Goal: Information Seeking & Learning: Learn about a topic

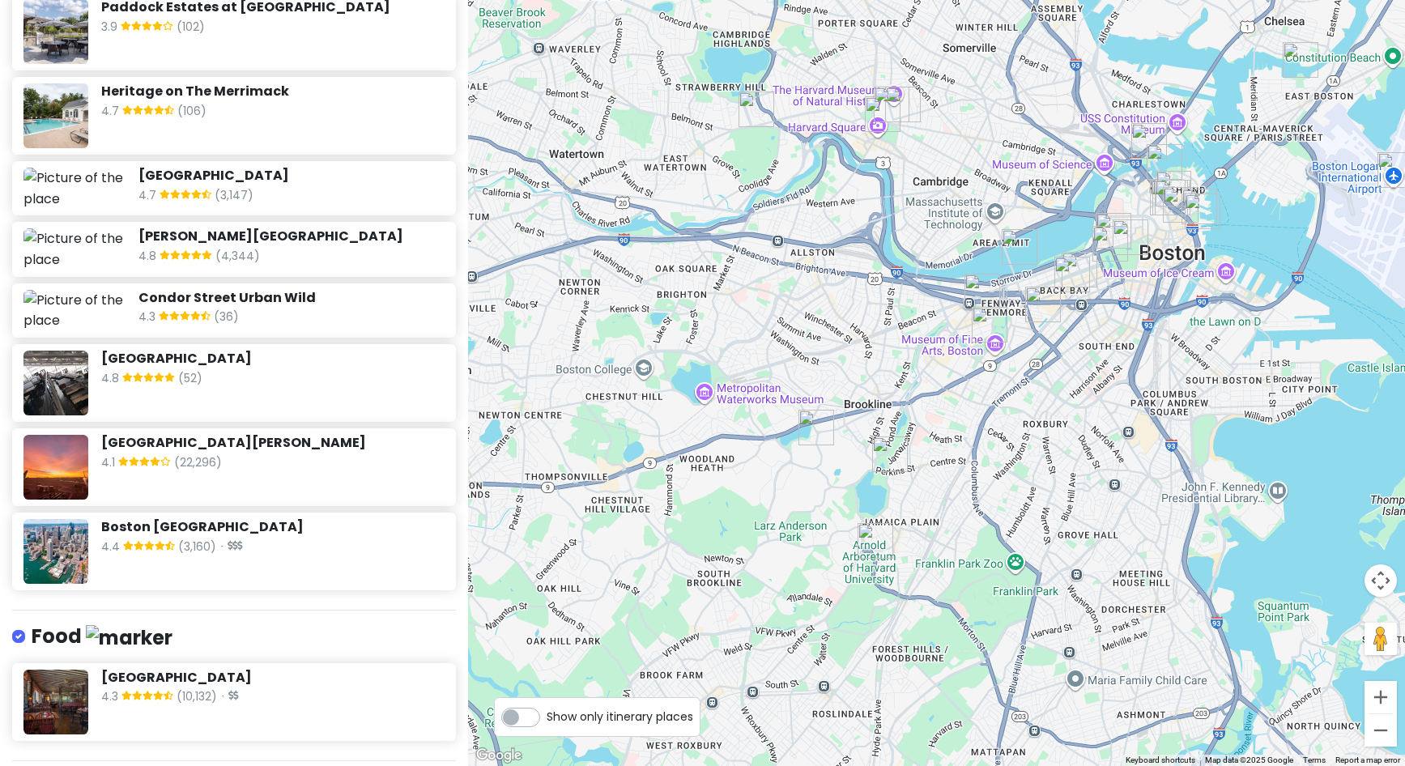
scroll to position [1899, 0]
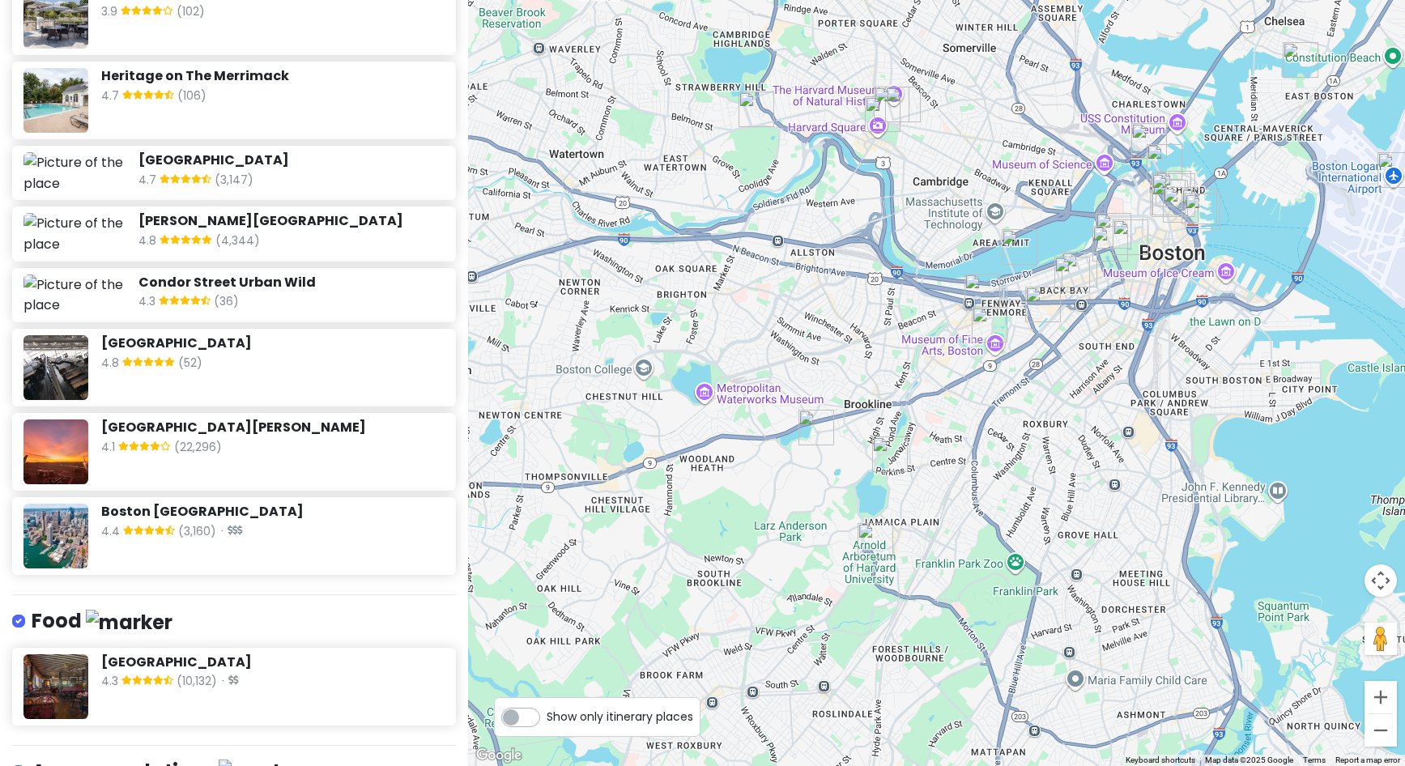
click at [267, 672] on div "4.3 (10,132) ·" at bounding box center [272, 682] width 343 height 21
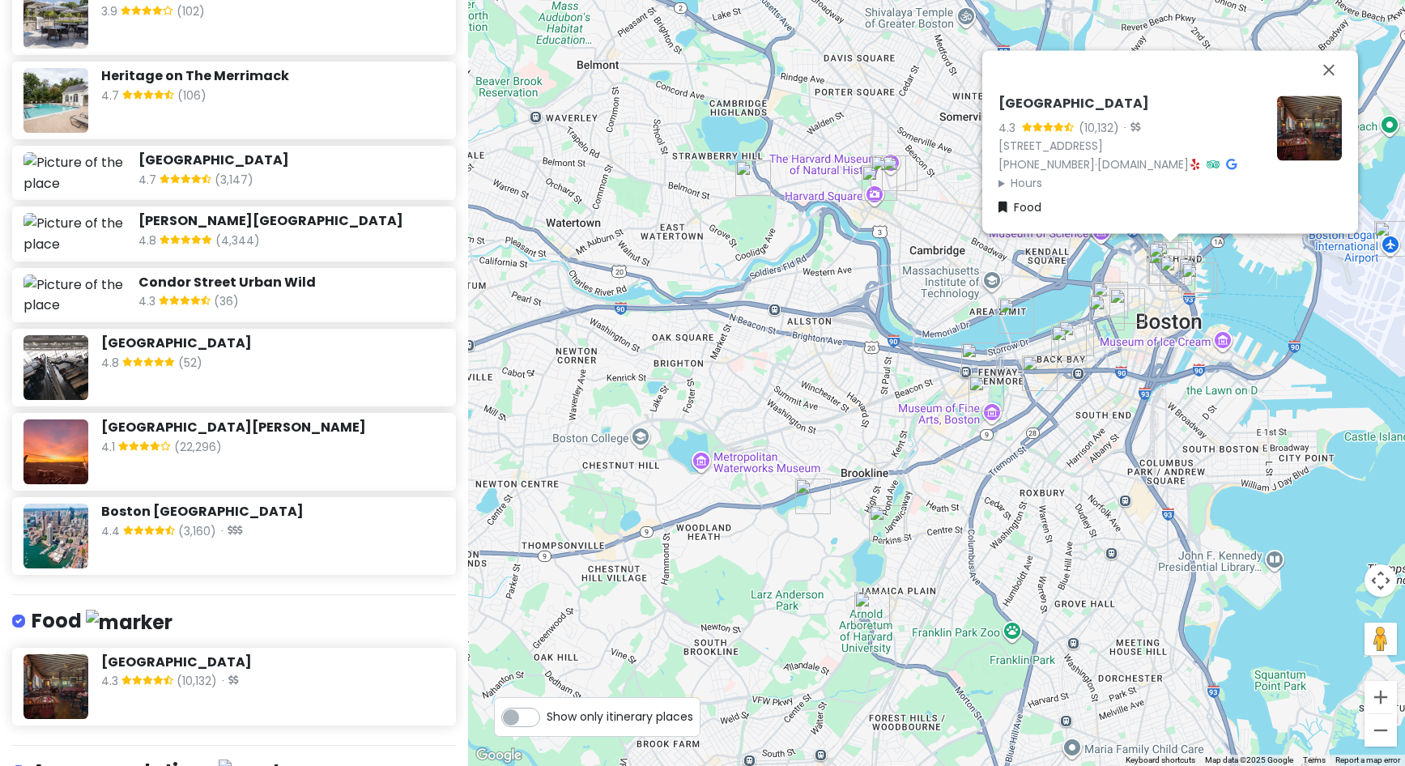
click at [184, 672] on span "(10,132)" at bounding box center [197, 682] width 41 height 21
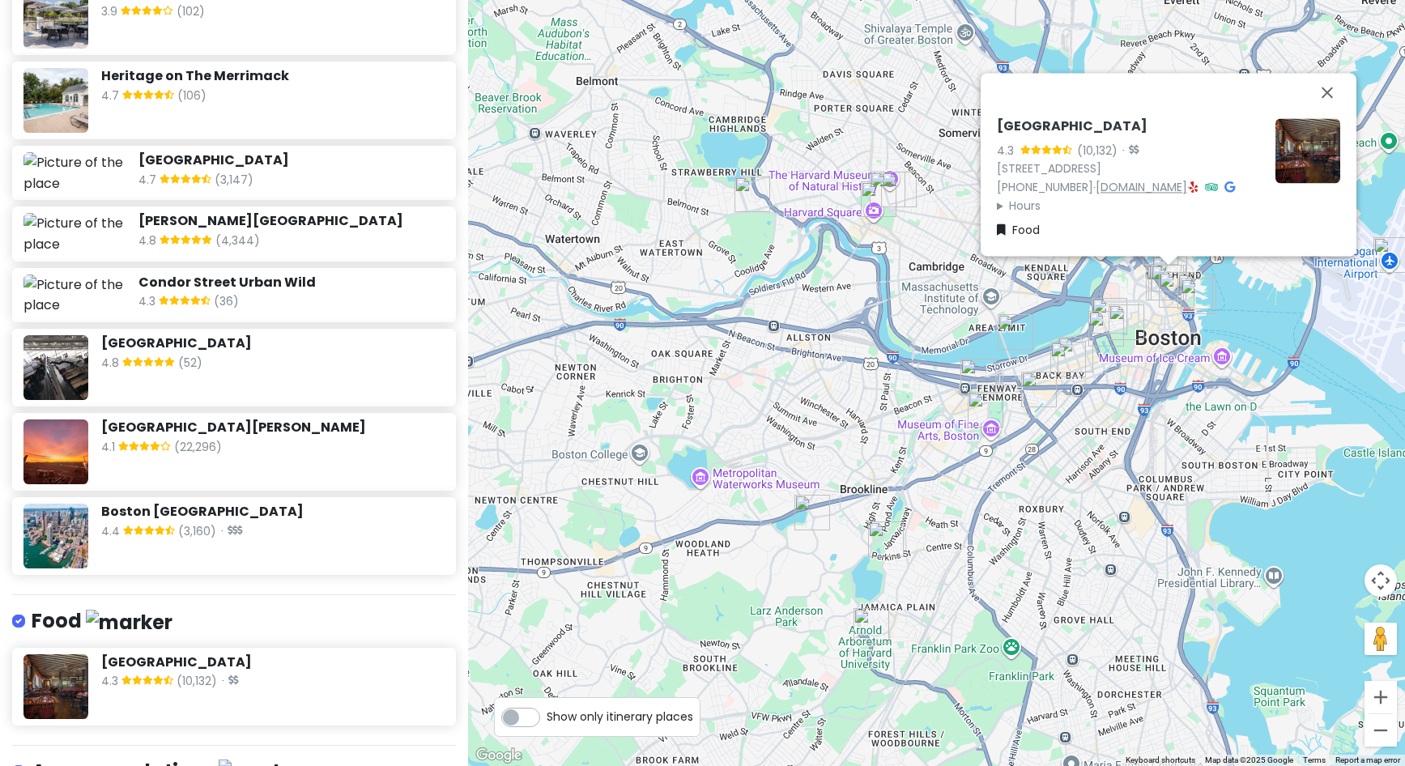
click at [1103, 179] on link "[DOMAIN_NAME]" at bounding box center [1142, 187] width 92 height 16
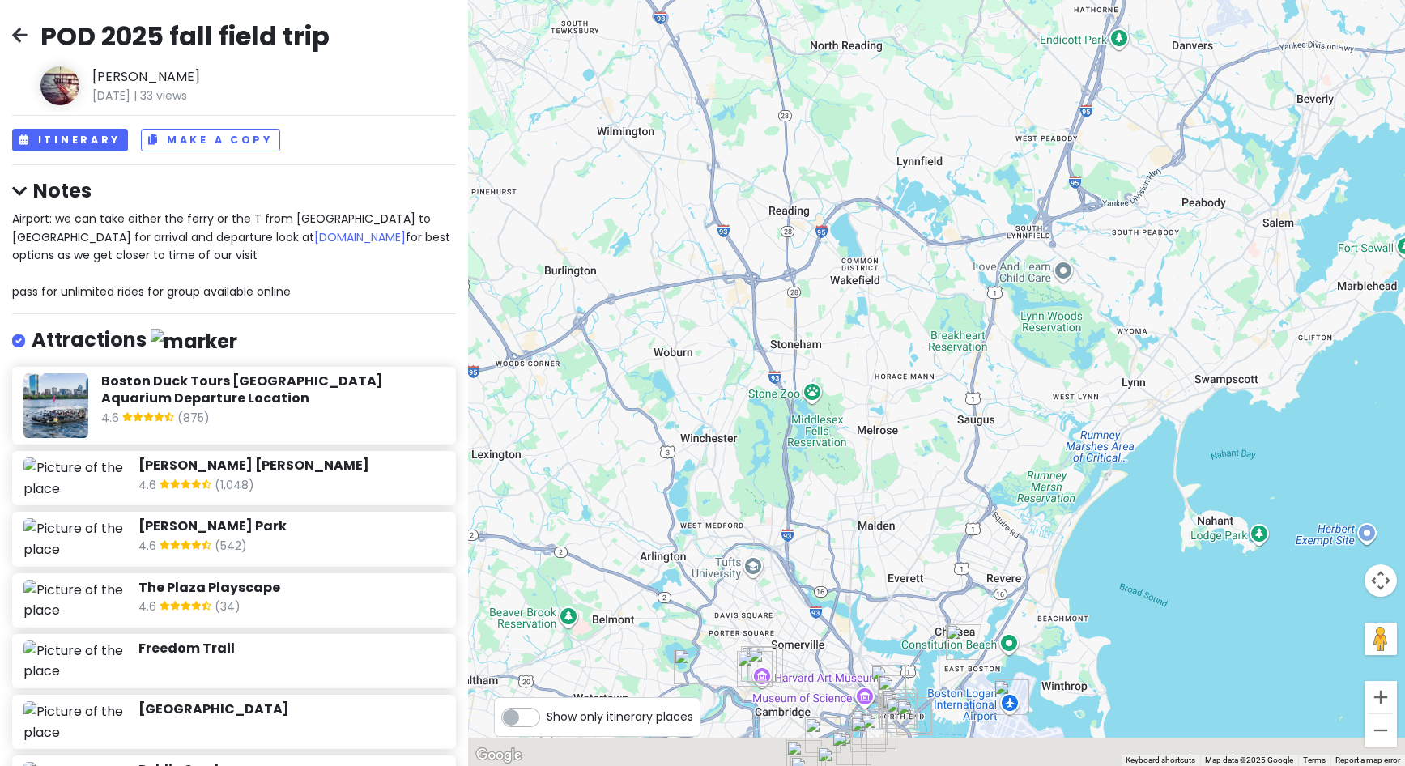
drag, startPoint x: 1145, startPoint y: 476, endPoint x: 1066, endPoint y: -19, distance: 501.1
click at [1066, 0] on html "POD 2025 fall field trip Steve Kolwicz June 5th, 2025 | 33 views Itinerary Make…" at bounding box center [702, 383] width 1405 height 766
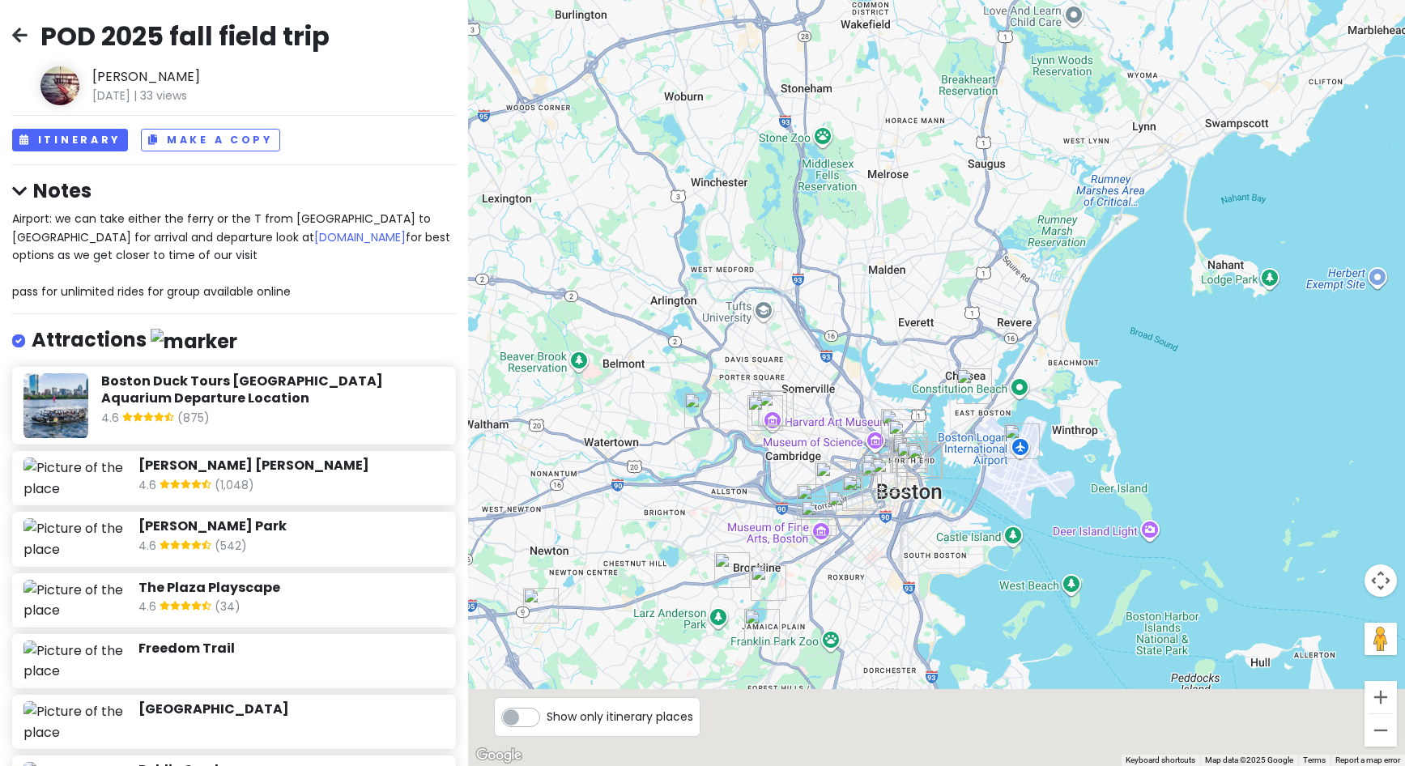
drag, startPoint x: 962, startPoint y: 203, endPoint x: 902, endPoint y: -13, distance: 223.4
click at [902, 0] on html "POD 2025 fall field trip Steve Kolwicz June 5th, 2025 | 33 views Itinerary Make…" at bounding box center [702, 383] width 1405 height 766
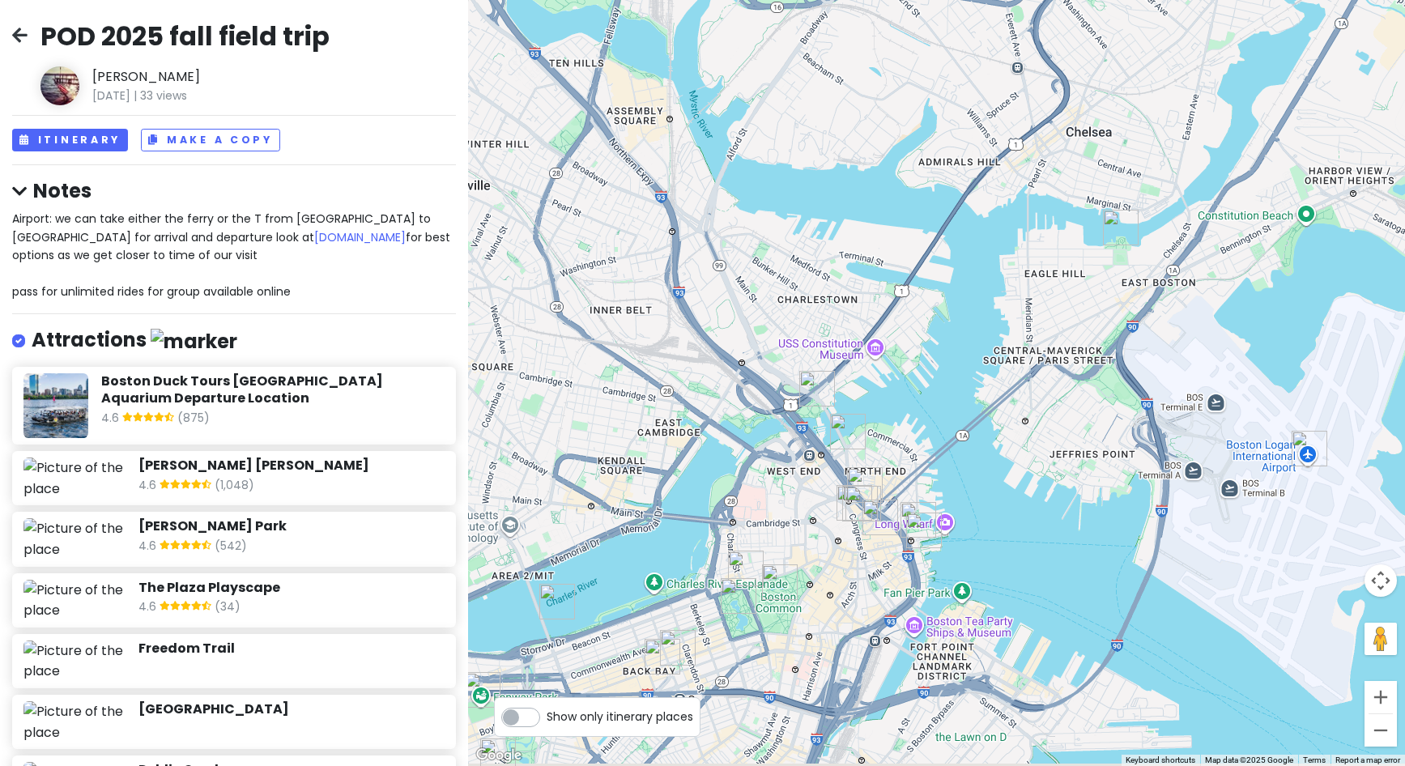
drag, startPoint x: 763, startPoint y: 435, endPoint x: 754, endPoint y: 336, distance: 99.2
click at [749, 338] on div at bounding box center [936, 383] width 937 height 766
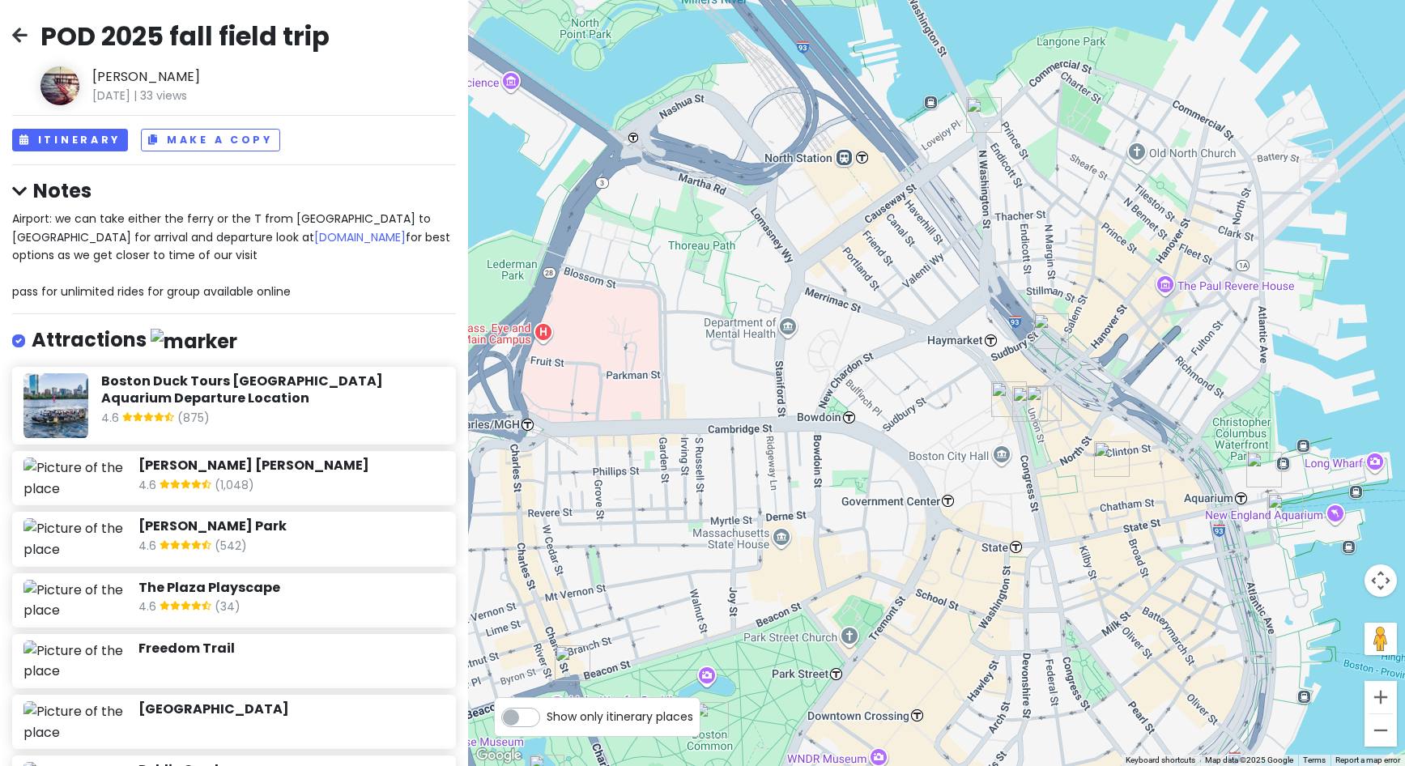
drag, startPoint x: 700, startPoint y: 522, endPoint x: 630, endPoint y: 64, distance: 463.7
click at [630, 64] on div at bounding box center [936, 383] width 937 height 766
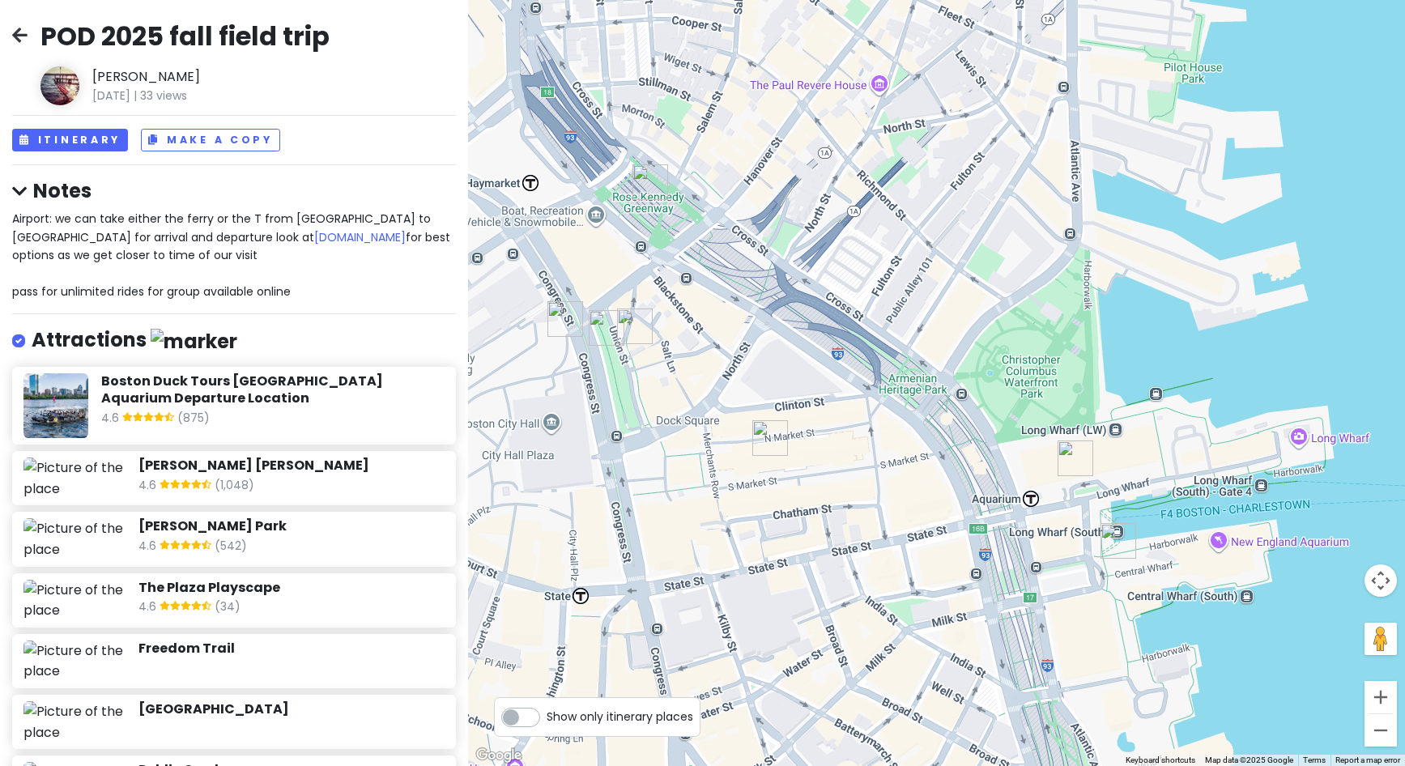
drag, startPoint x: 1086, startPoint y: 350, endPoint x: 775, endPoint y: 131, distance: 380.2
click at [775, 131] on div at bounding box center [936, 383] width 937 height 766
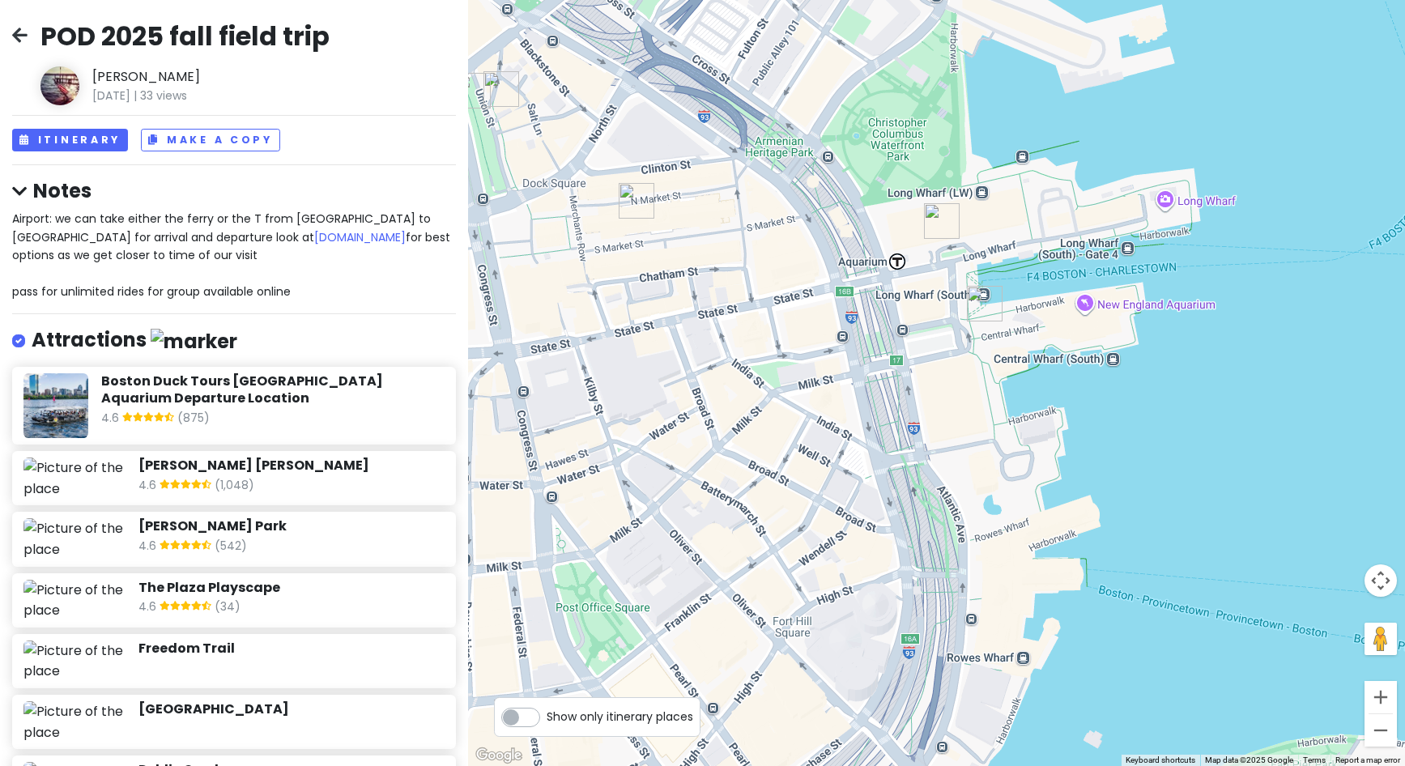
drag, startPoint x: 972, startPoint y: 343, endPoint x: 851, endPoint y: 137, distance: 239.2
click at [838, 114] on div at bounding box center [936, 383] width 937 height 766
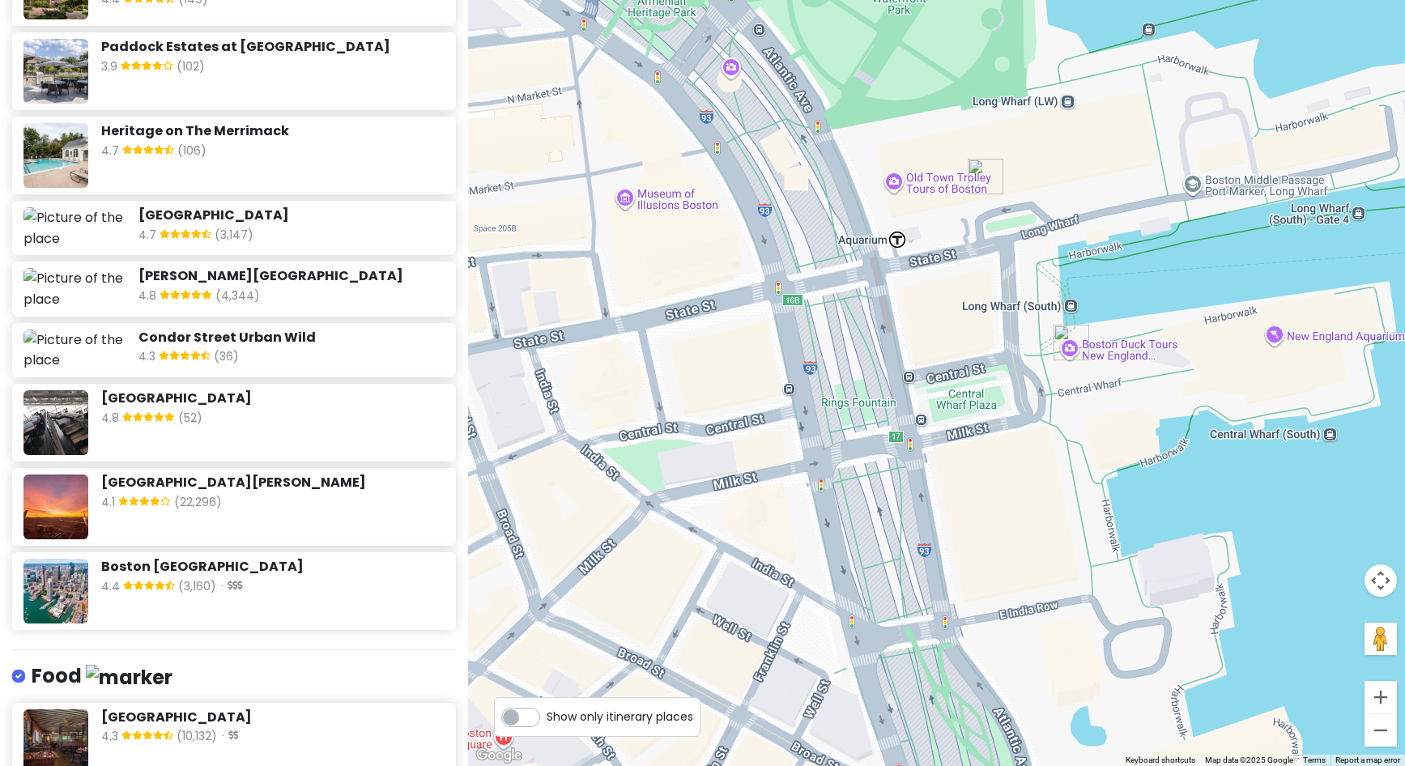
scroll to position [1899, 0]
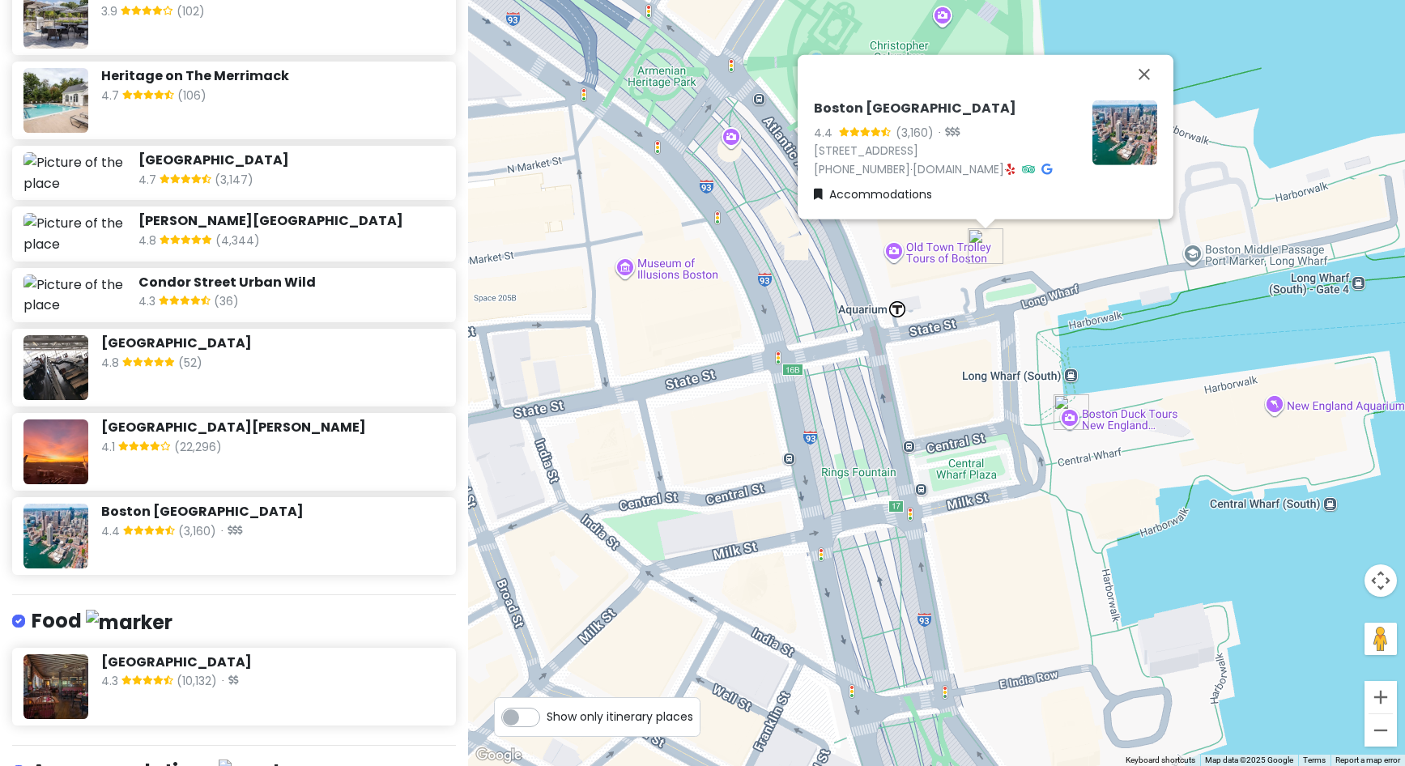
click at [1052, 168] on icon at bounding box center [1047, 169] width 11 height 11
